Goal: Information Seeking & Learning: Find contact information

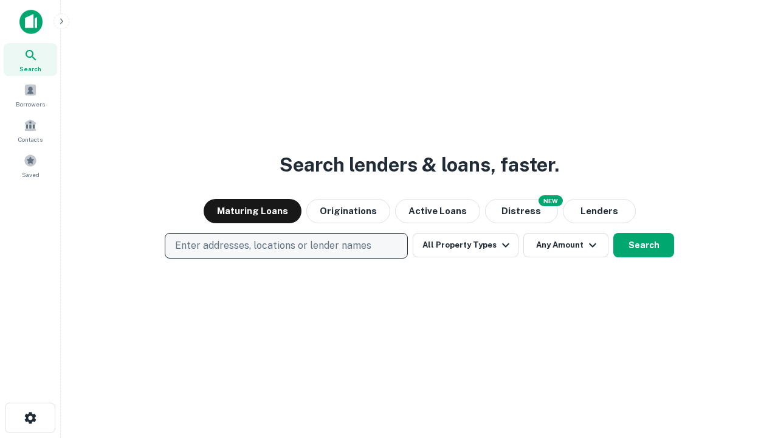
click at [286, 246] on p "Enter addresses, locations or lender names" at bounding box center [273, 245] width 196 height 15
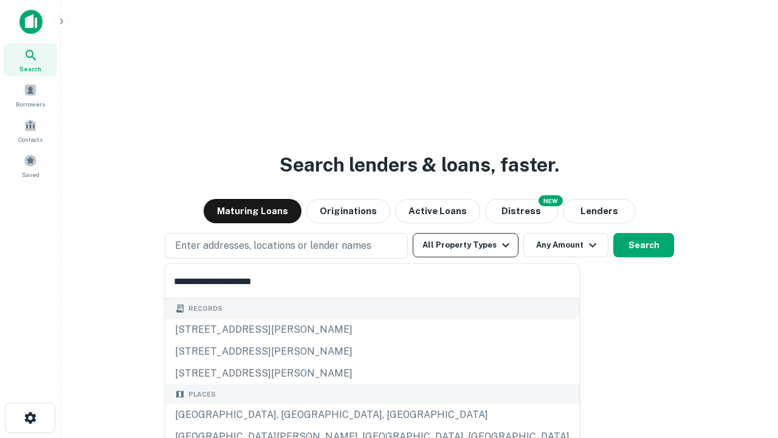
click at [291, 415] on div "[GEOGRAPHIC_DATA], [GEOGRAPHIC_DATA], [GEOGRAPHIC_DATA]" at bounding box center [372, 415] width 414 height 22
click at [466, 245] on button "All Property Types" at bounding box center [466, 245] width 106 height 24
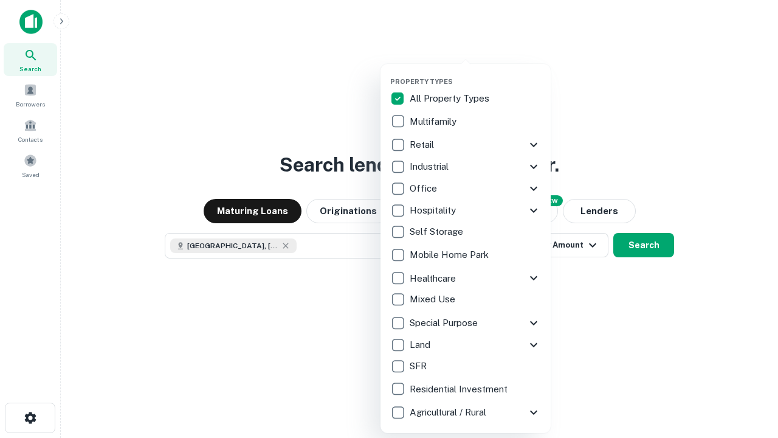
click at [475, 74] on button "button" at bounding box center [475, 74] width 170 height 1
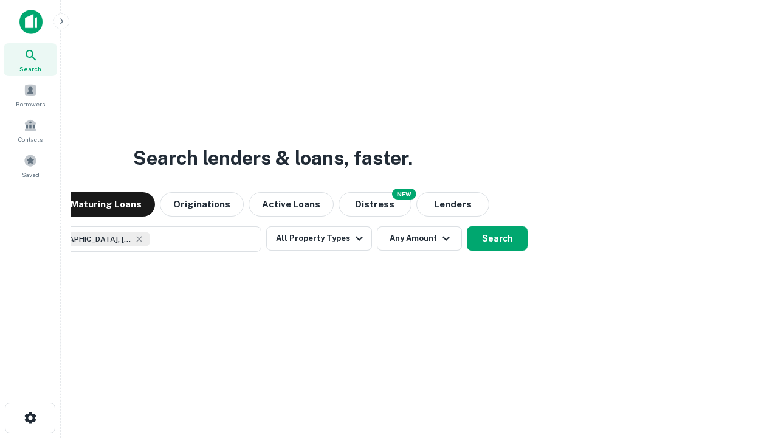
scroll to position [19, 0]
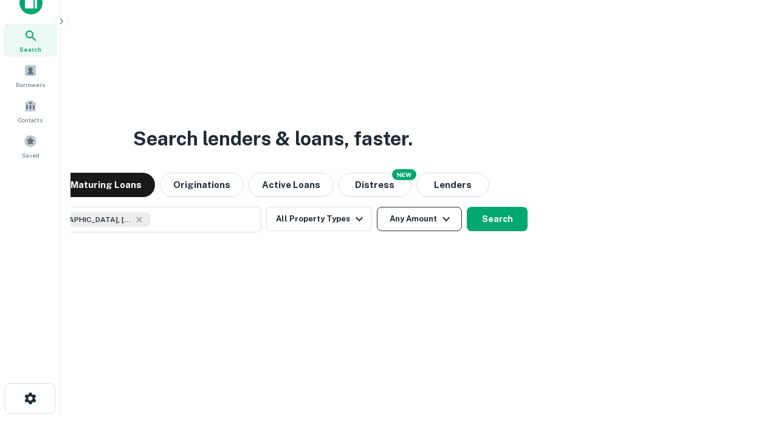
click at [377, 207] on button "Any Amount" at bounding box center [419, 219] width 85 height 24
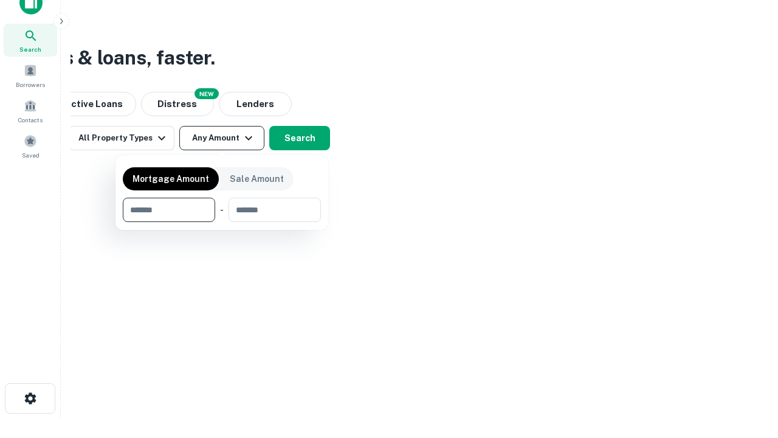
type input "*******"
click at [222, 222] on button "button" at bounding box center [222, 222] width 198 height 1
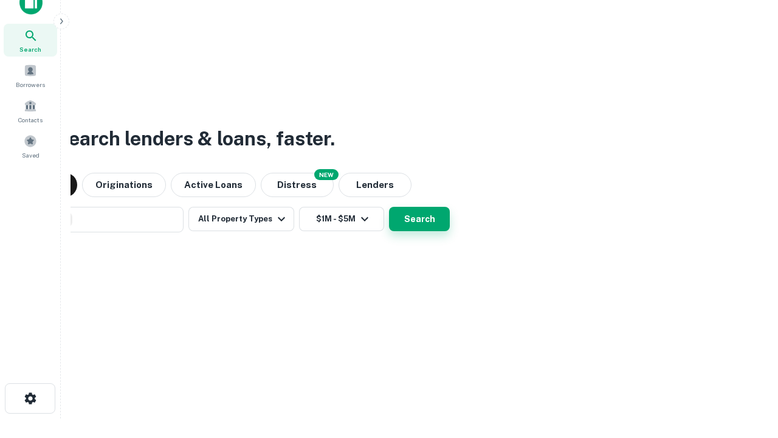
click at [389, 207] on button "Search" at bounding box center [419, 219] width 61 height 24
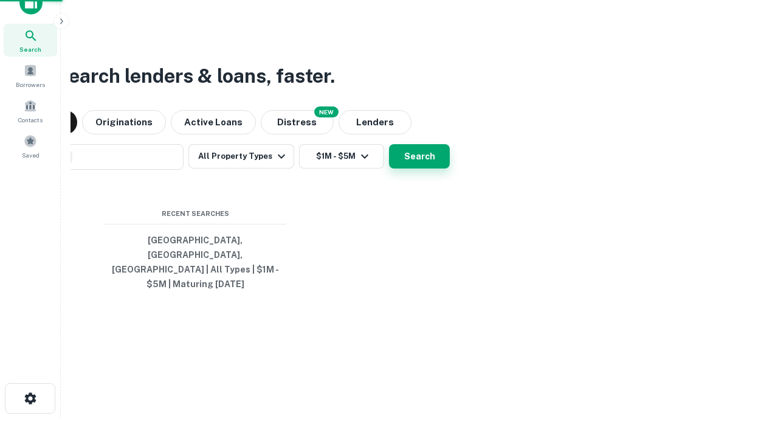
scroll to position [40, 344]
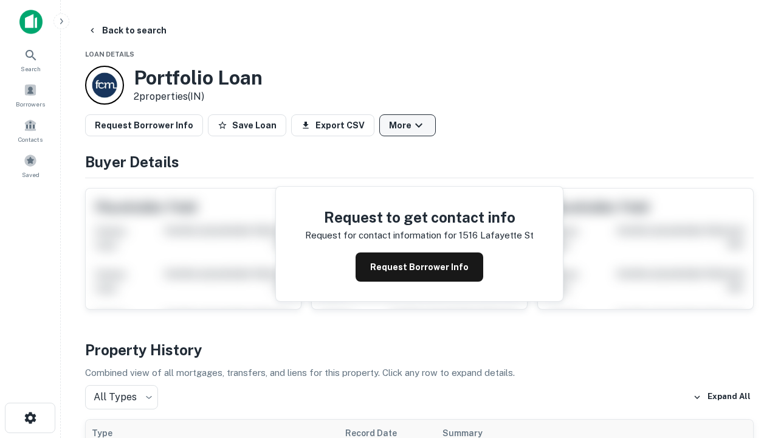
click at [407, 125] on button "More" at bounding box center [407, 125] width 57 height 22
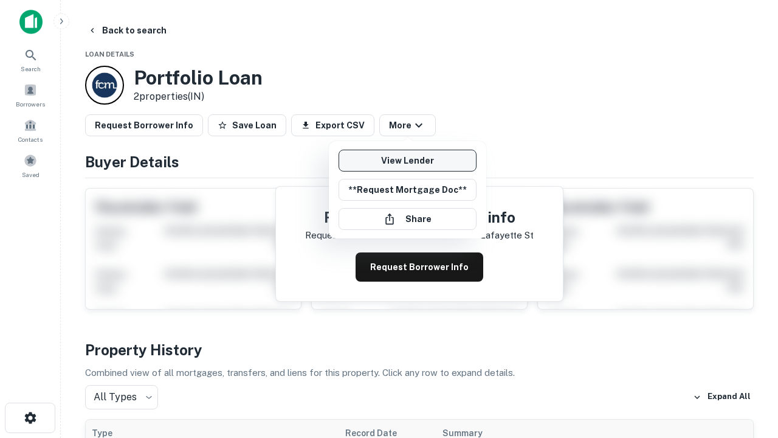
click at [407, 160] on link "View Lender" at bounding box center [408, 161] width 138 height 22
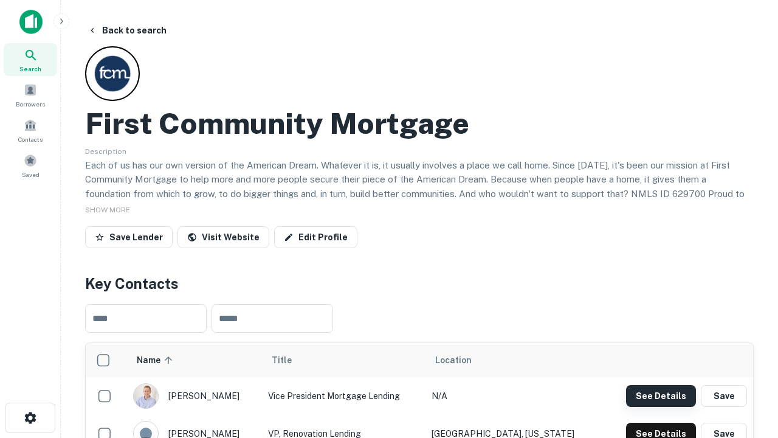
click at [661, 395] on button "See Details" at bounding box center [661, 396] width 70 height 22
